Goal: Task Accomplishment & Management: Use online tool/utility

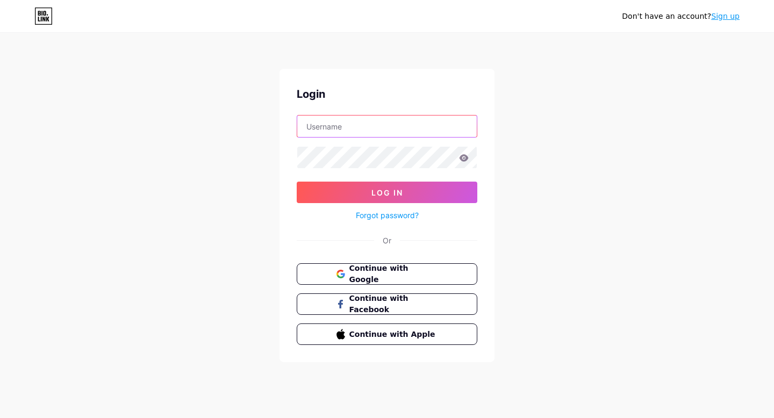
click at [360, 125] on input "text" at bounding box center [387, 126] width 180 height 21
type input "[EMAIL_ADDRESS][DOMAIN_NAME]"
click at [389, 205] on div "Forgot password?" at bounding box center [387, 212] width 181 height 19
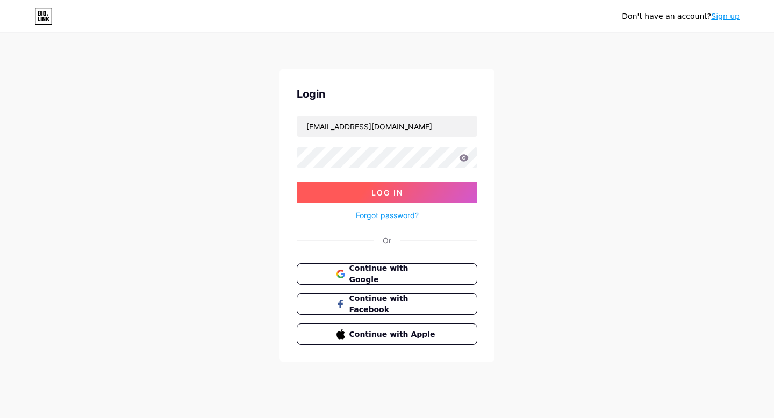
click at [399, 194] on span "Log In" at bounding box center [387, 192] width 32 height 9
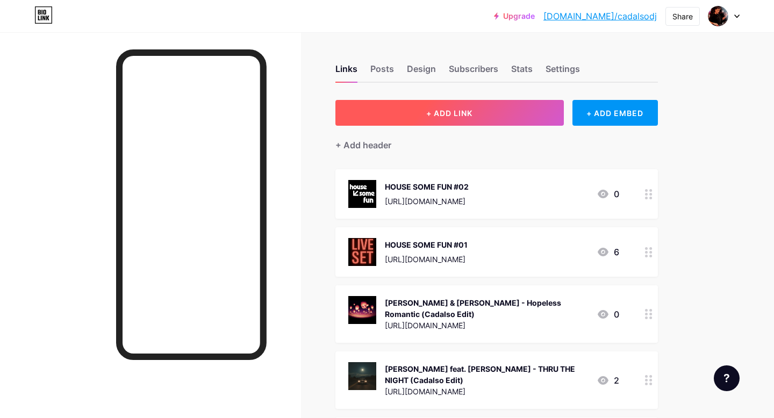
click at [476, 114] on button "+ ADD LINK" at bounding box center [449, 113] width 228 height 26
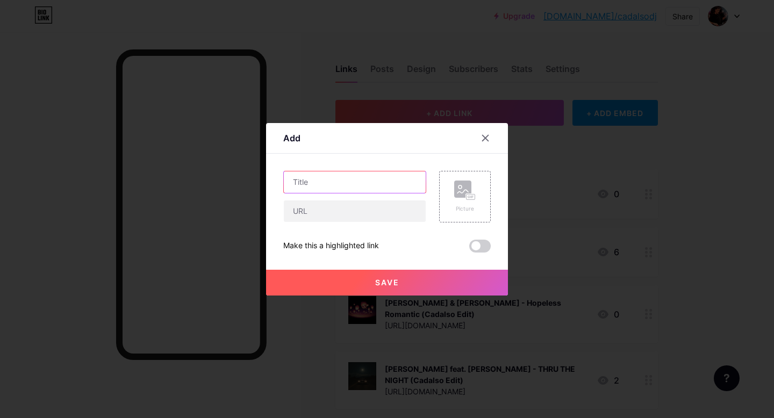
click at [334, 184] on input "text" at bounding box center [355, 181] width 142 height 21
type input "OBRIGADO"
click at [342, 212] on input "text" at bounding box center [355, 210] width 142 height 21
paste input "[URL][DOMAIN_NAME]"
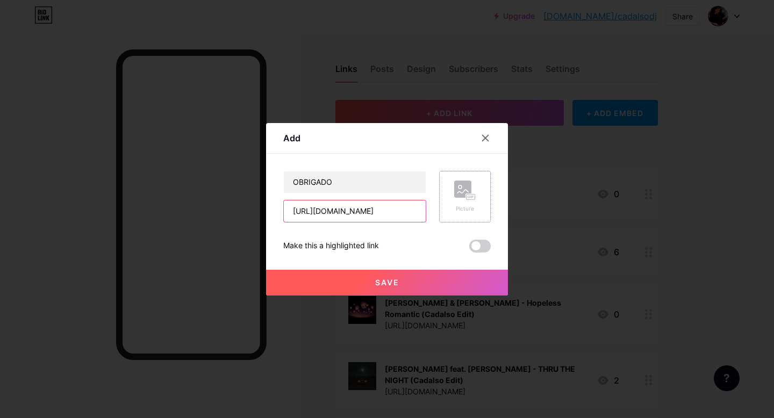
type input "[URL][DOMAIN_NAME]"
click at [461, 190] on rect at bounding box center [462, 189] width 17 height 17
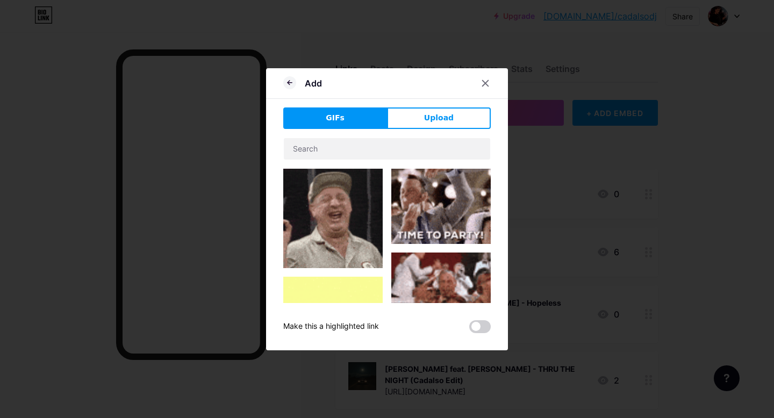
click at [414, 115] on button "Upload" at bounding box center [439, 117] width 104 height 21
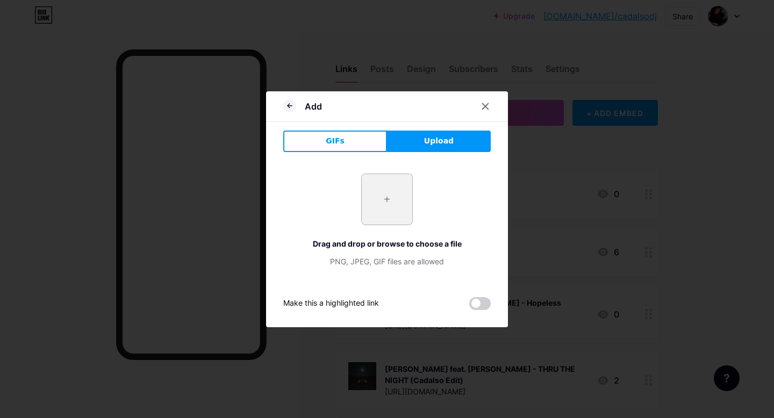
click at [388, 197] on input "file" at bounding box center [387, 199] width 51 height 51
type input "C:\fakepath\obriiiiiiiii.jpg"
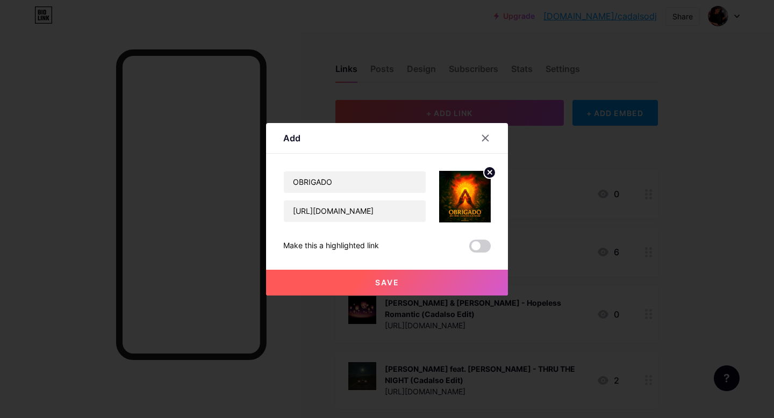
click at [370, 283] on button "Save" at bounding box center [387, 283] width 242 height 26
